Goal: Check status

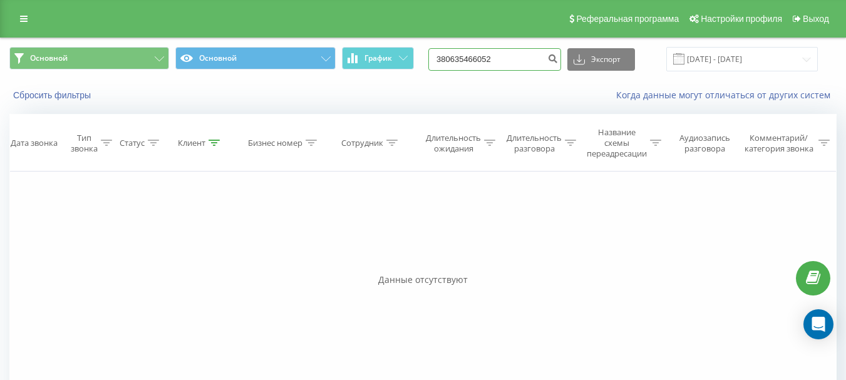
drag, startPoint x: 516, startPoint y: 59, endPoint x: 367, endPoint y: 38, distance: 150.5
click at [367, 38] on div "Основной Основной График 380635466052 Экспорт .csv .xls .xlsx 20.05.2025 - 20.0…" at bounding box center [423, 59] width 845 height 42
paste input "62447388"
type input "380662447388"
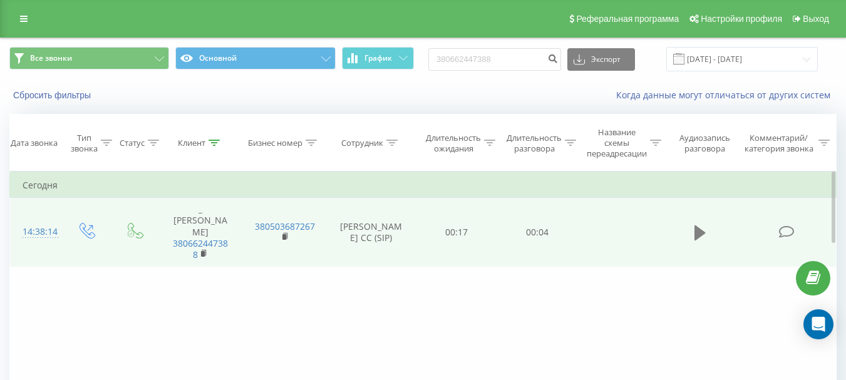
click at [695, 226] on icon at bounding box center [699, 232] width 11 height 15
